Goal: Register for event/course

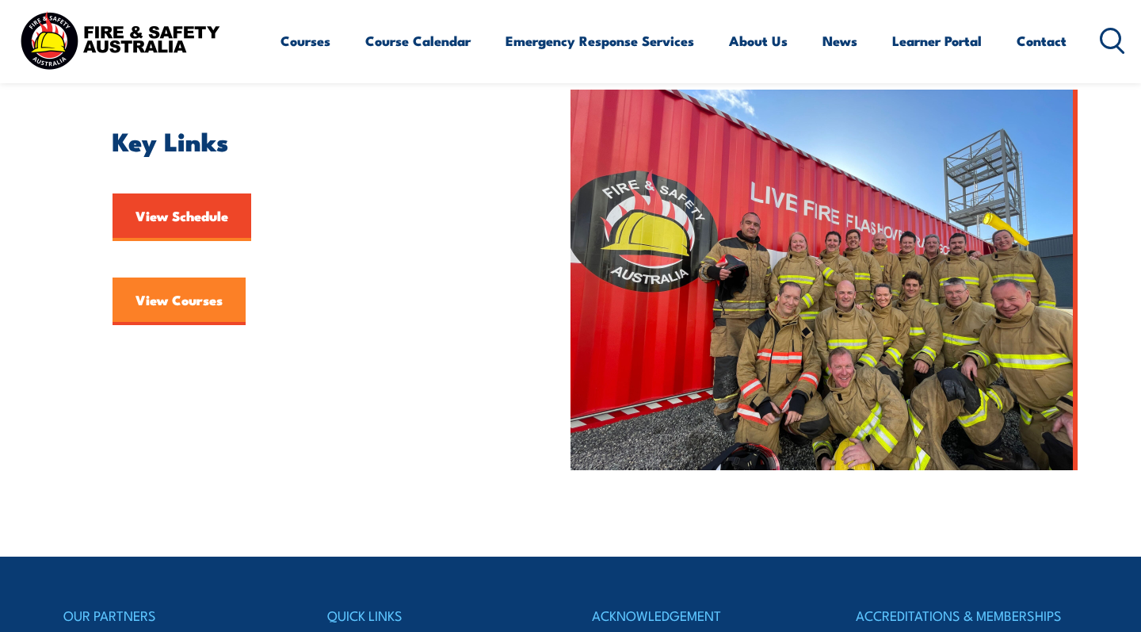
scroll to position [438, 0]
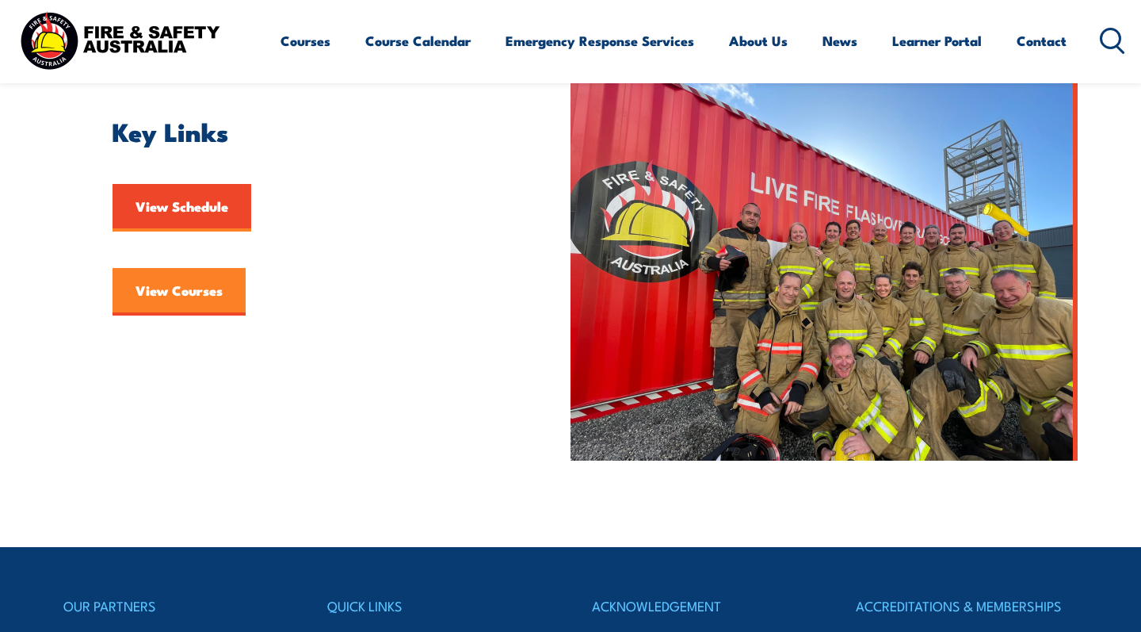
click at [178, 287] on link "View Courses" at bounding box center [179, 292] width 133 height 48
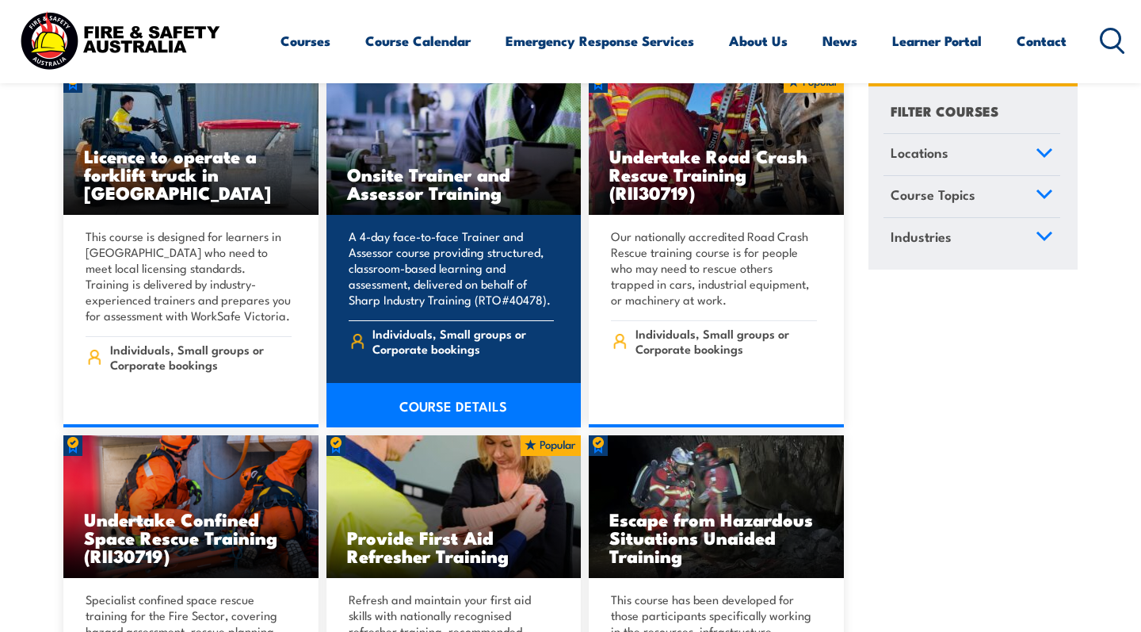
scroll to position [869, 0]
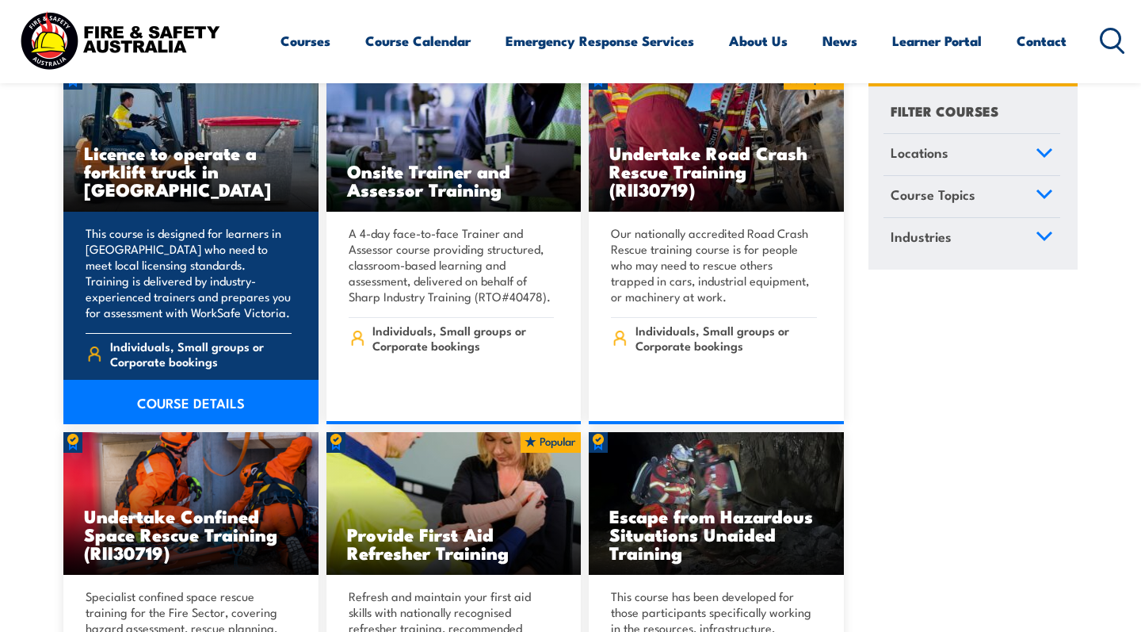
click at [223, 384] on link "COURSE DETAILS" at bounding box center [190, 402] width 255 height 44
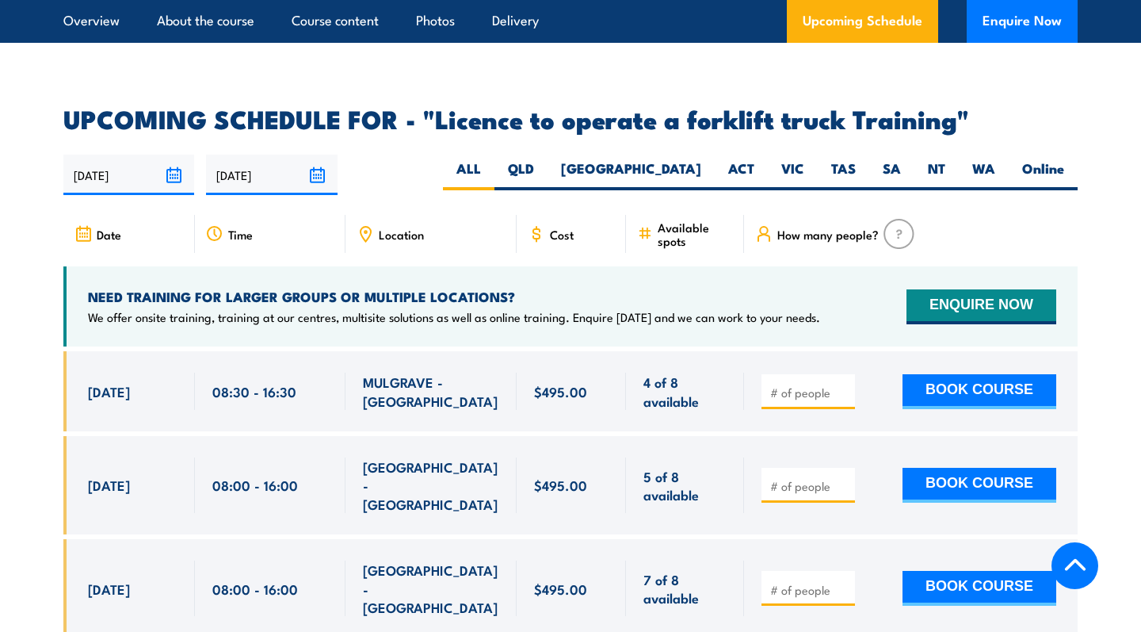
scroll to position [2520, 0]
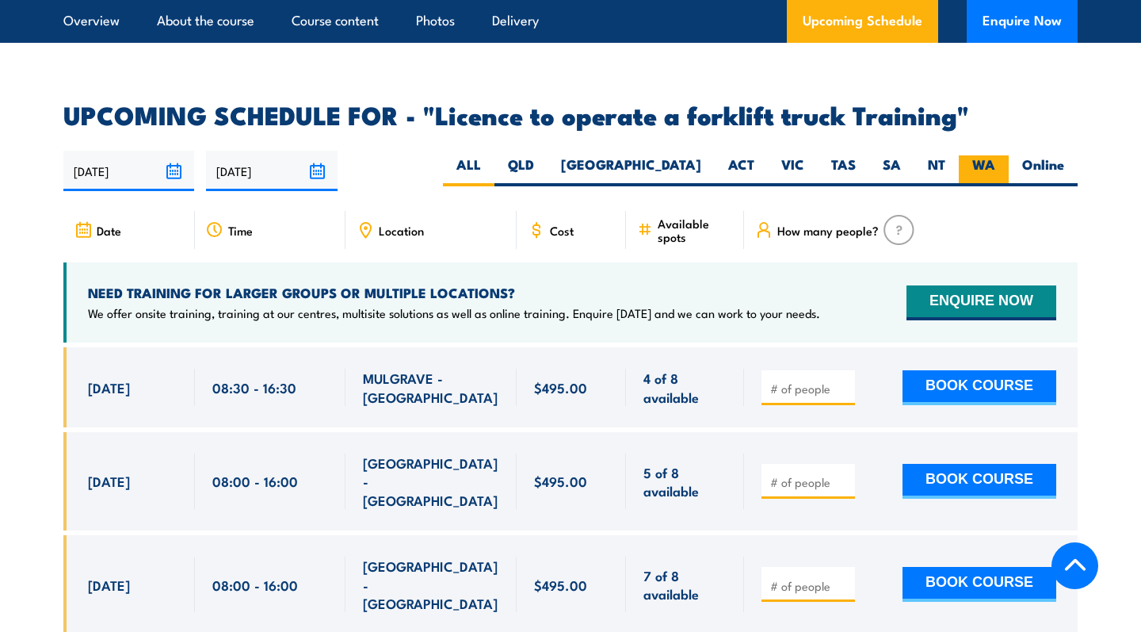
click at [981, 155] on label "WA" at bounding box center [984, 170] width 50 height 31
click at [996, 155] on input "WA" at bounding box center [1001, 160] width 10 height 10
radio input "true"
